Goal: Check status: Check status

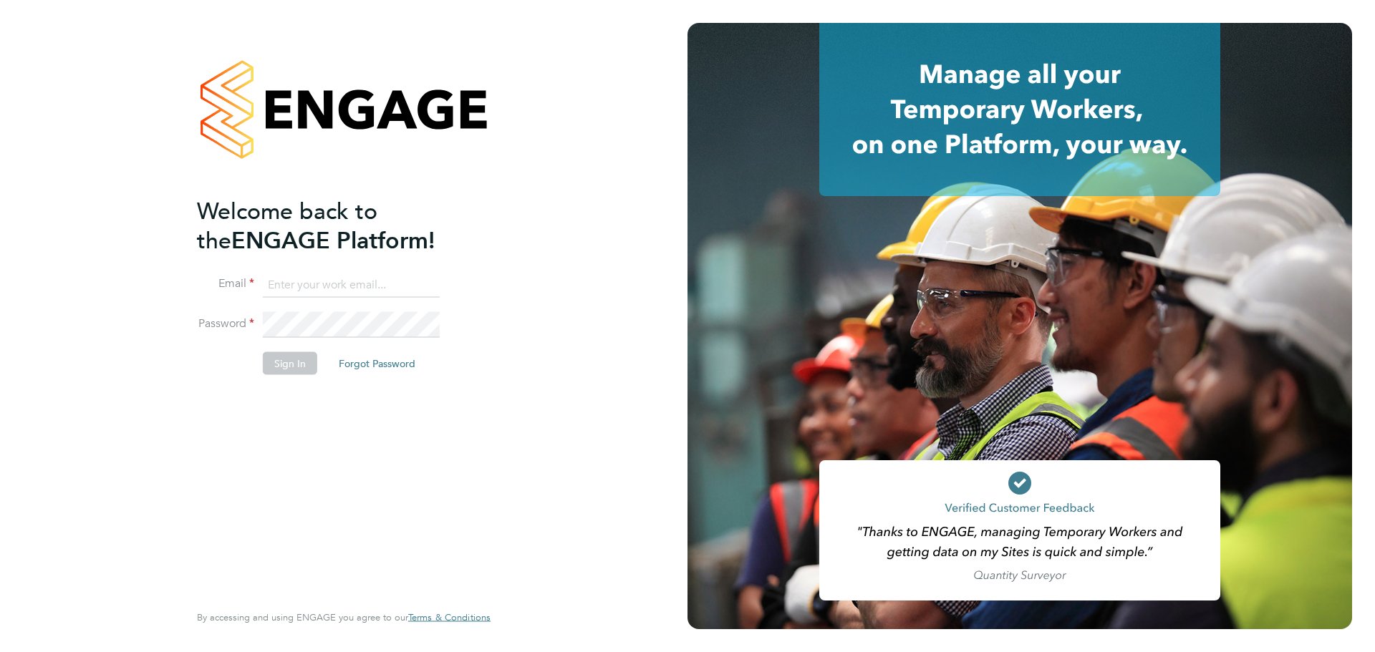
type input "bperkin@psrsolutions.co.uk"
click at [105, 455] on div "Welcome back to the ENGAGE Platform! Email bperkin@psrsolutions.co.uk Password …" at bounding box center [343, 326] width 687 height 652
click at [276, 367] on button "Sign In" at bounding box center [290, 363] width 54 height 23
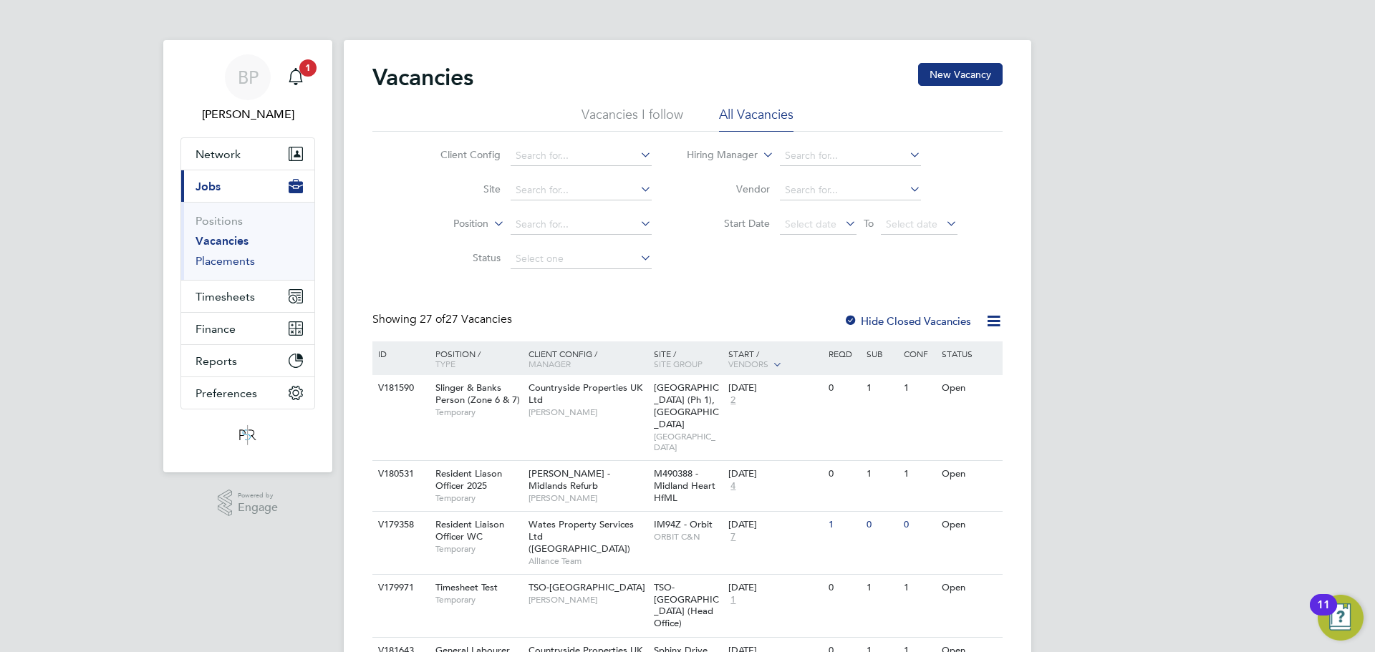
click at [228, 259] on link "Placements" at bounding box center [224, 261] width 59 height 14
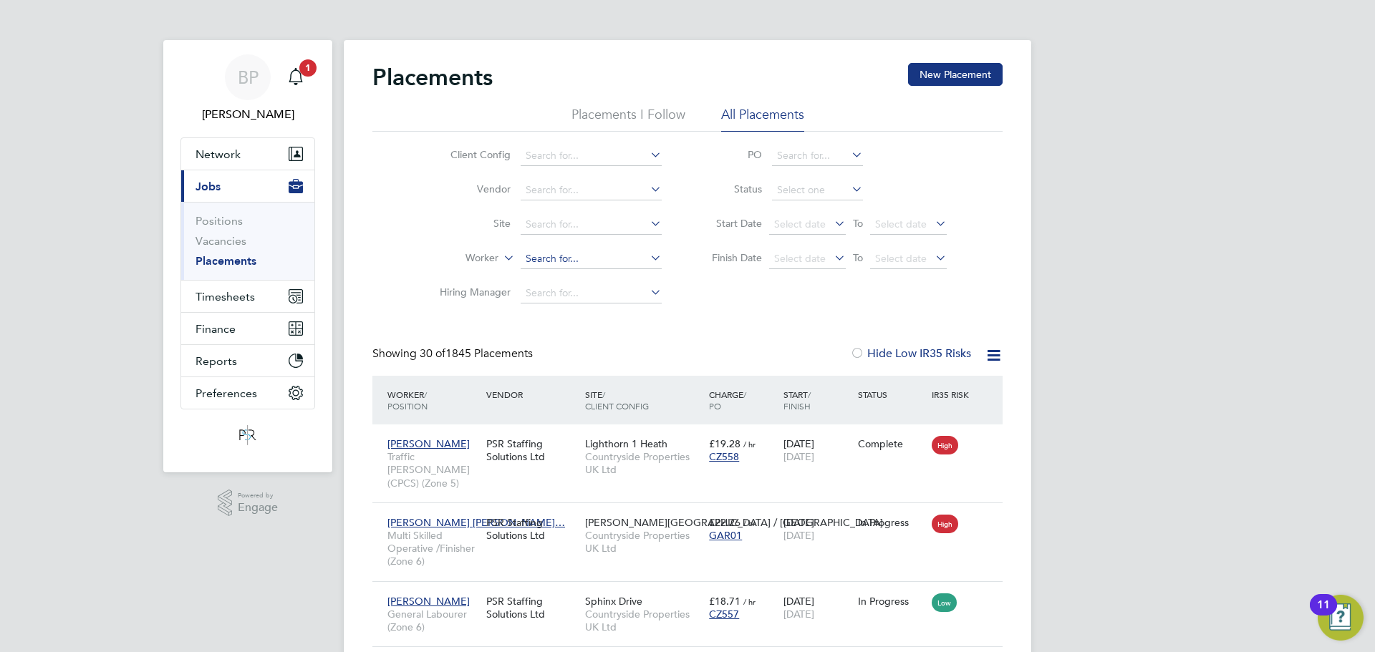
click at [532, 266] on input at bounding box center [591, 259] width 141 height 20
click at [549, 274] on b "[PERSON_NAME]" at bounding box center [567, 278] width 83 height 12
type input "[PERSON_NAME]"
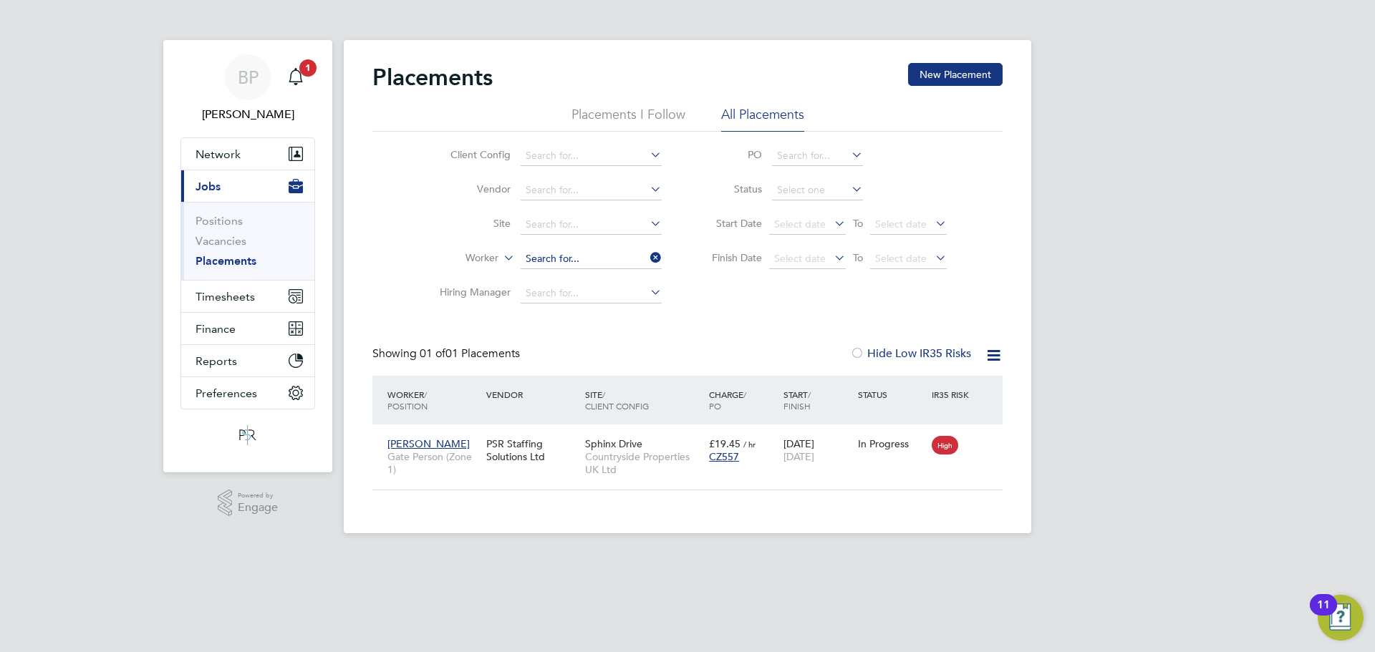
click at [593, 257] on input at bounding box center [591, 259] width 141 height 20
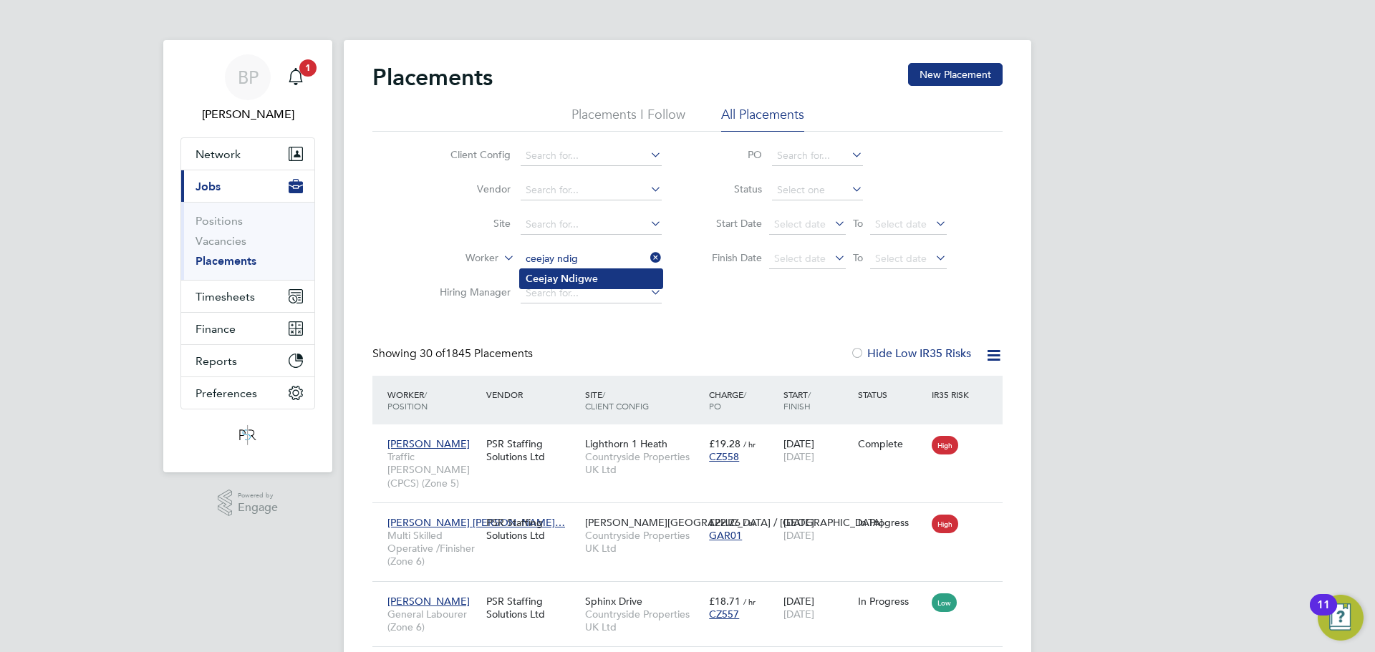
click at [569, 276] on b "Ndig" at bounding box center [573, 279] width 24 height 12
type input "[PERSON_NAME]"
